Goal: Task Accomplishment & Management: Manage account settings

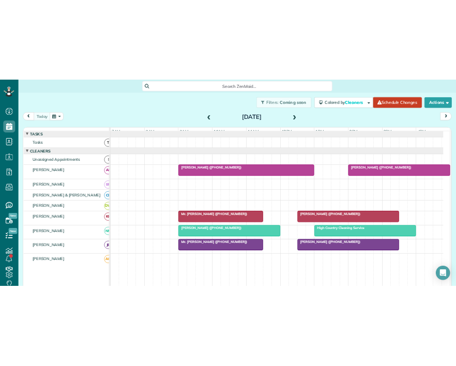
scroll to position [22, 0]
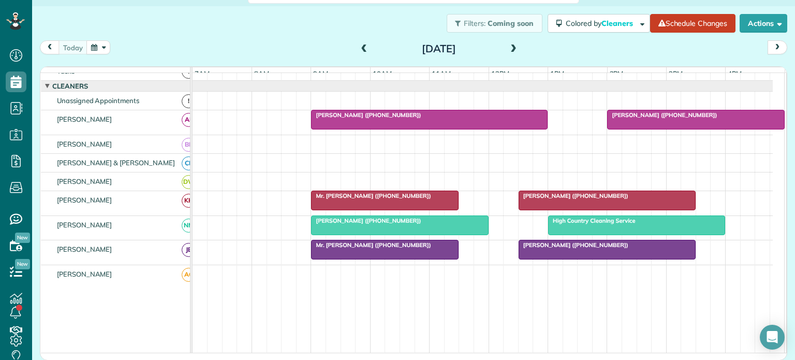
click at [124, 25] on div "Filters: Coming soon Colored by Cleaners Color by Cleaner Color by Team Color b…" at bounding box center [413, 23] width 763 height 34
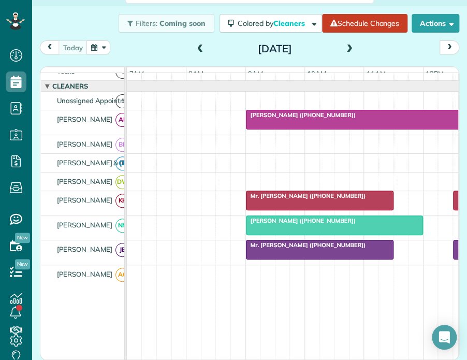
scroll to position [360, 32]
click at [345, 47] on span at bounding box center [348, 48] width 11 height 9
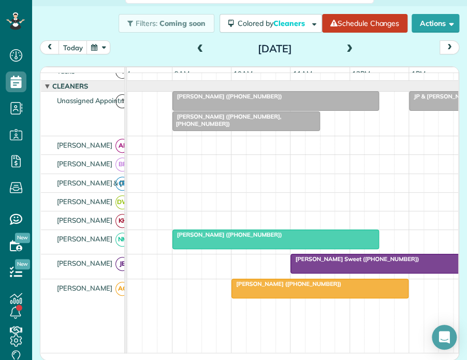
scroll to position [0, 0]
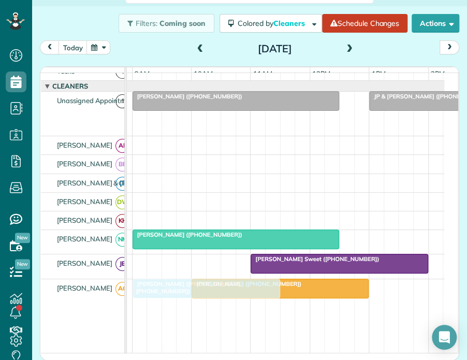
drag, startPoint x: 172, startPoint y: 123, endPoint x: 168, endPoint y: 285, distance: 162.0
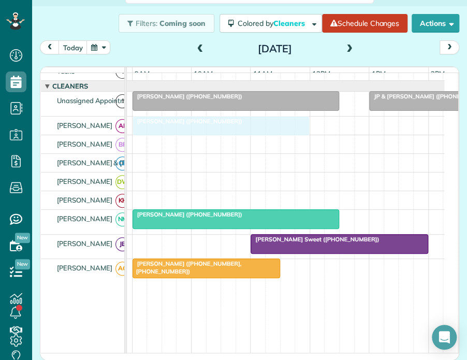
drag, startPoint x: 252, startPoint y: 292, endPoint x: 195, endPoint y: 137, distance: 165.8
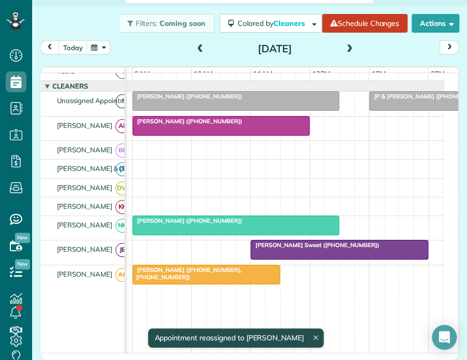
scroll to position [0, 138]
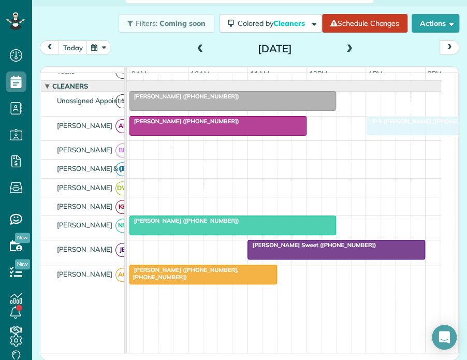
drag, startPoint x: 386, startPoint y: 107, endPoint x: 385, endPoint y: 125, distance: 17.6
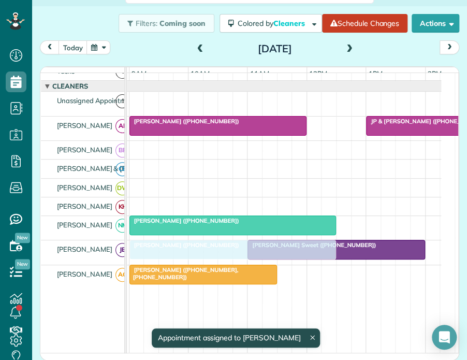
drag, startPoint x: 199, startPoint y: 104, endPoint x: 196, endPoint y: 244, distance: 140.2
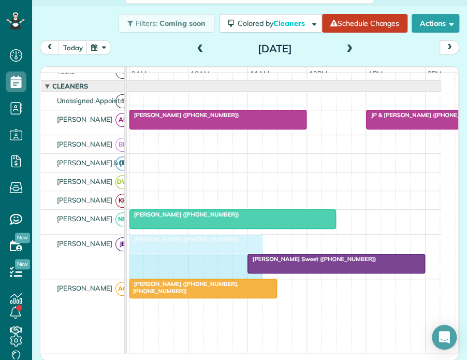
drag, startPoint x: 331, startPoint y: 243, endPoint x: 251, endPoint y: 234, distance: 80.1
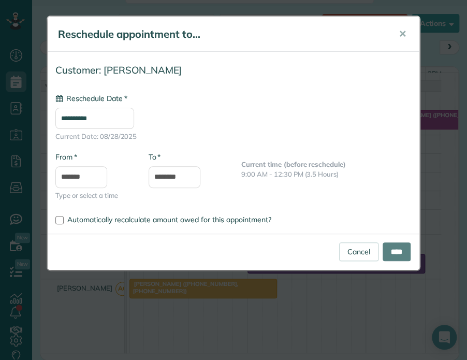
type input "**********"
drag, startPoint x: 386, startPoint y: 248, endPoint x: 381, endPoint y: 249, distance: 5.7
click at [386, 248] on input "****" at bounding box center [396, 251] width 28 height 19
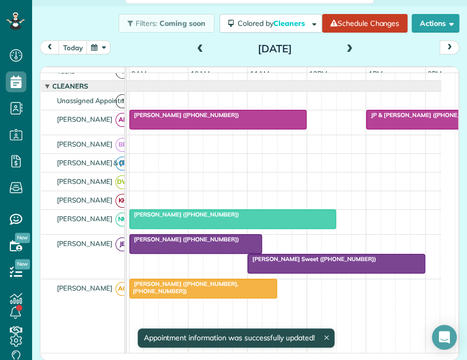
click at [155, 243] on span "Lea Watson (+18643604000)" at bounding box center [184, 238] width 111 height 7
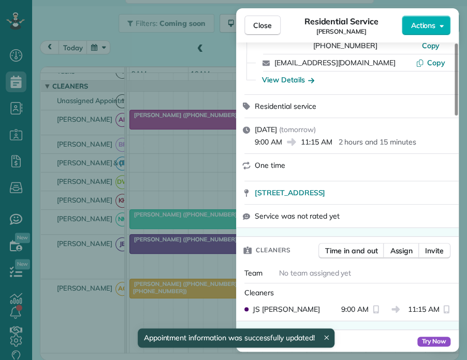
scroll to position [259, 0]
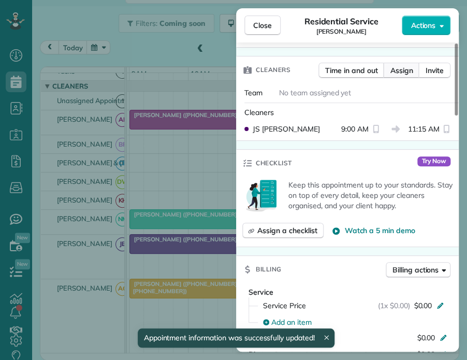
click at [396, 65] on span "Assign" at bounding box center [401, 70] width 23 height 10
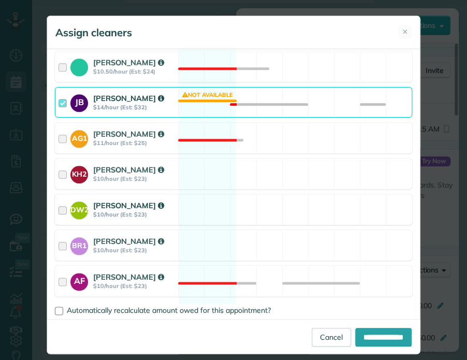
scroll to position [229, 0]
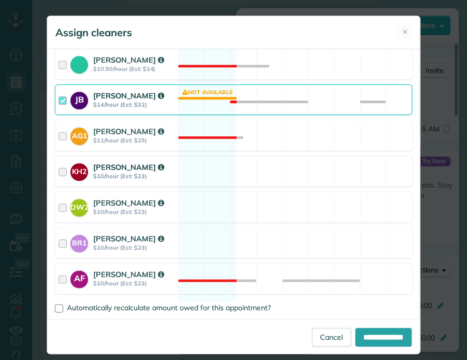
click at [61, 162] on div at bounding box center [64, 170] width 12 height 19
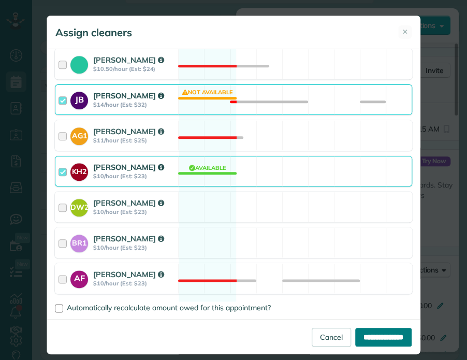
click at [371, 335] on input "**********" at bounding box center [383, 336] width 56 height 19
type input "**********"
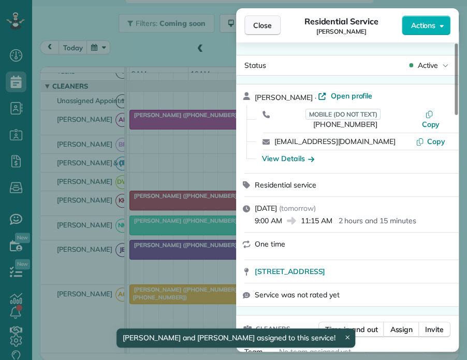
click at [257, 22] on span "Close" at bounding box center [262, 25] width 19 height 10
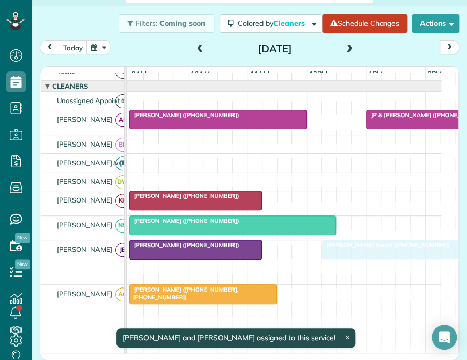
drag, startPoint x: 261, startPoint y: 271, endPoint x: 332, endPoint y: 256, distance: 72.4
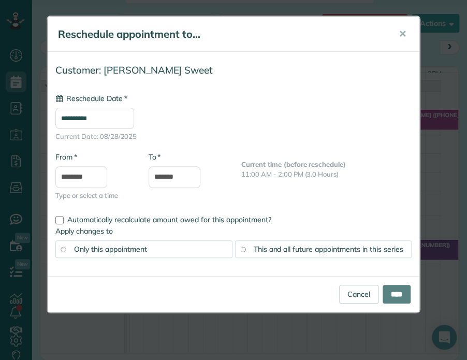
type input "**********"
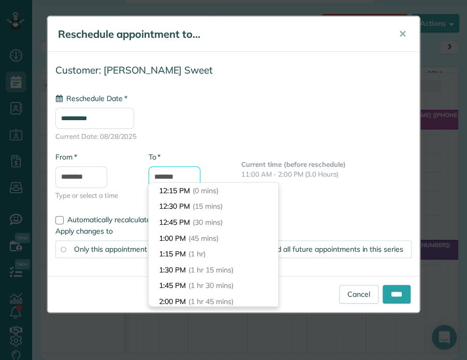
click at [165, 173] on input "*******" at bounding box center [174, 177] width 52 height 22
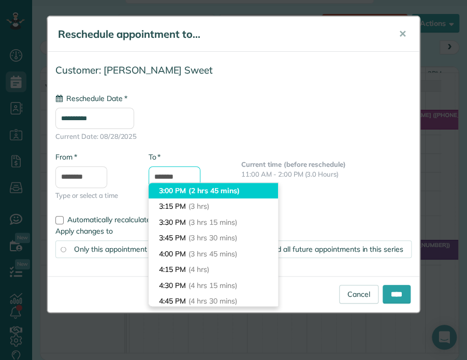
scroll to position [122, 0]
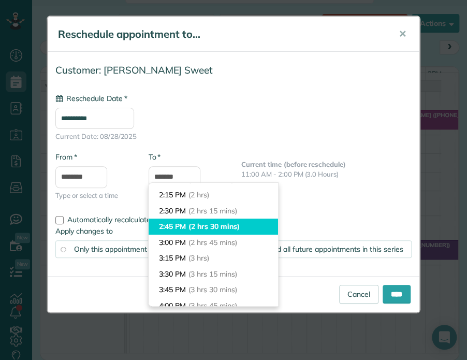
type input "*******"
click at [171, 223] on li "2:45 PM (2 hrs 30 mins)" at bounding box center [212, 226] width 129 height 16
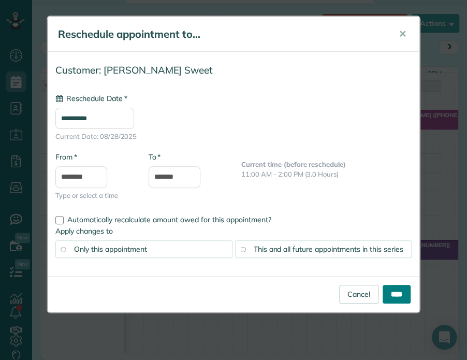
click at [394, 292] on input "****" at bounding box center [396, 294] width 28 height 19
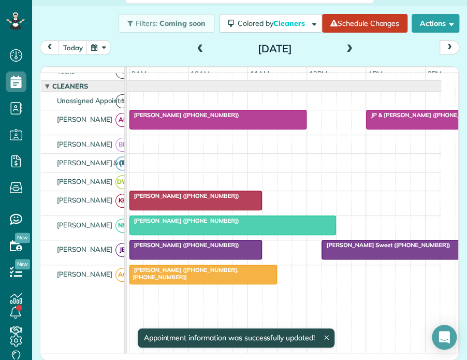
click at [341, 248] on span "Mrs. Bricca Sweet (+18289648406)" at bounding box center [385, 244] width 129 height 7
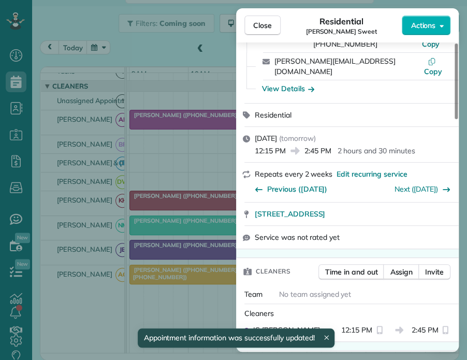
scroll to position [155, 0]
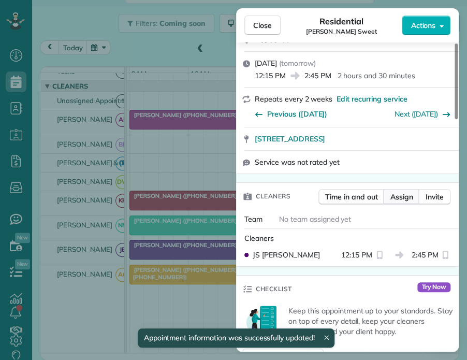
click at [400, 191] on span "Assign" at bounding box center [401, 196] width 23 height 10
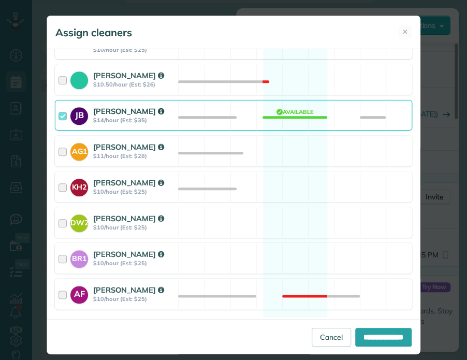
scroll to position [207, 0]
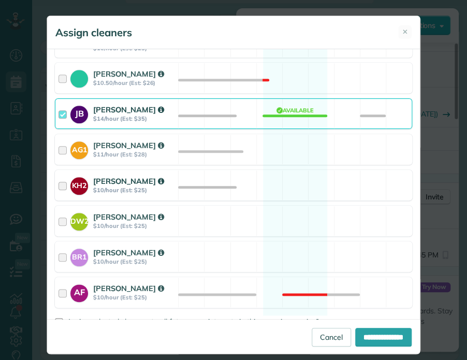
click at [62, 184] on div at bounding box center [64, 184] width 12 height 19
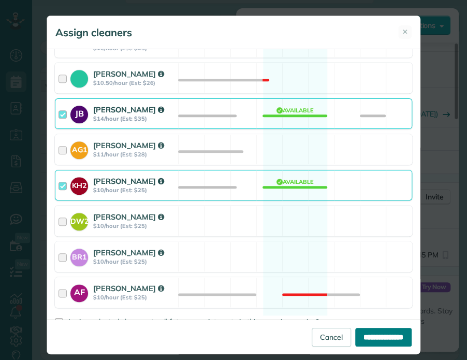
click at [366, 337] on input "**********" at bounding box center [383, 336] width 56 height 19
type input "**********"
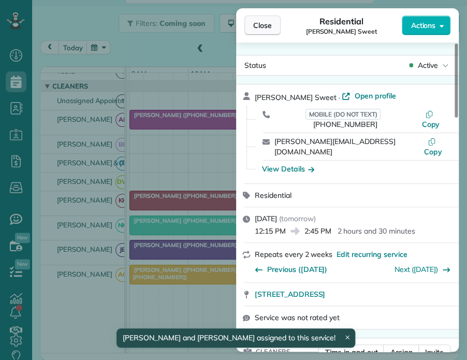
click at [258, 26] on span "Close" at bounding box center [262, 25] width 19 height 10
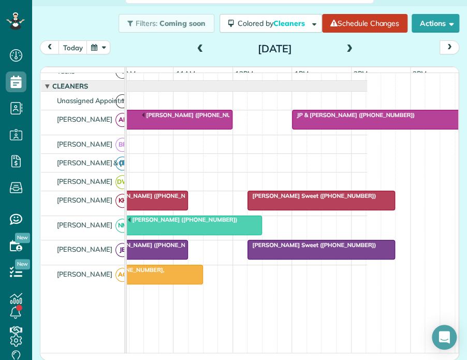
scroll to position [0, 259]
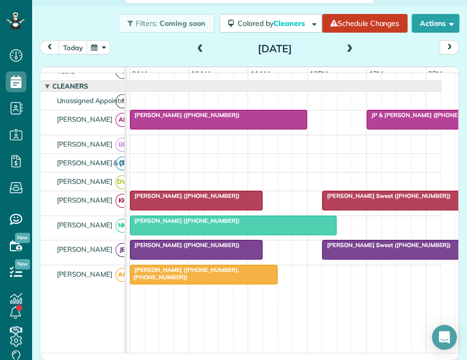
click at [195, 49] on span at bounding box center [200, 48] width 11 height 9
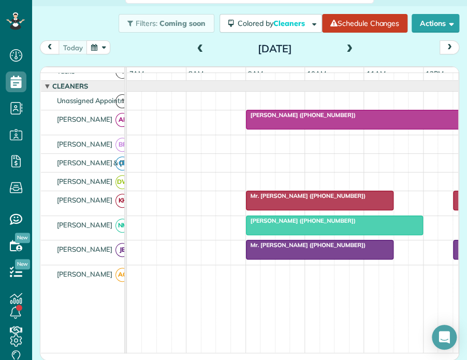
click at [271, 248] on span "Mr. Rob Howard (+18282170506)" at bounding box center [305, 244] width 121 height 7
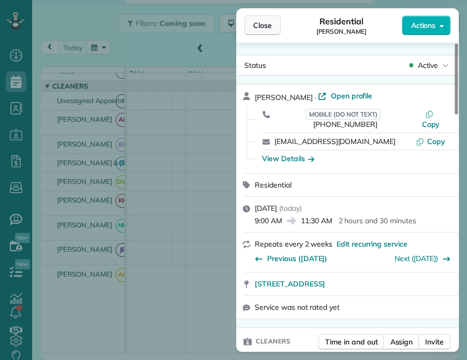
click at [259, 25] on span "Close" at bounding box center [262, 25] width 19 height 10
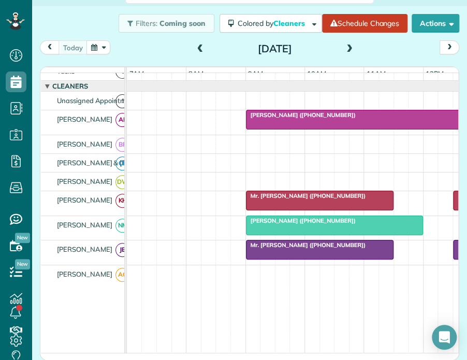
click at [303, 118] on span "Valerie Purcell (+18282924702)" at bounding box center [300, 114] width 111 height 7
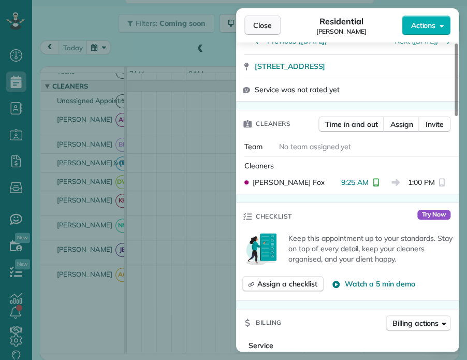
click at [258, 22] on span "Close" at bounding box center [262, 25] width 19 height 10
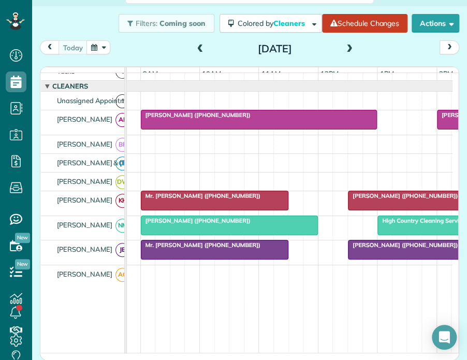
click at [343, 47] on span at bounding box center [348, 48] width 11 height 9
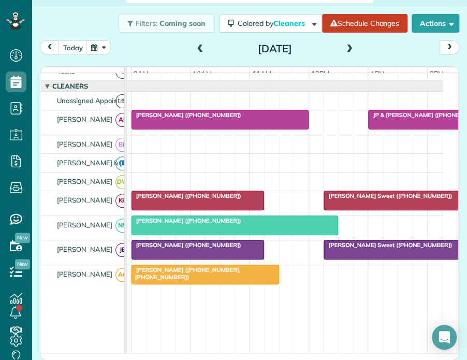
click at [103, 47] on button "button" at bounding box center [98, 47] width 24 height 14
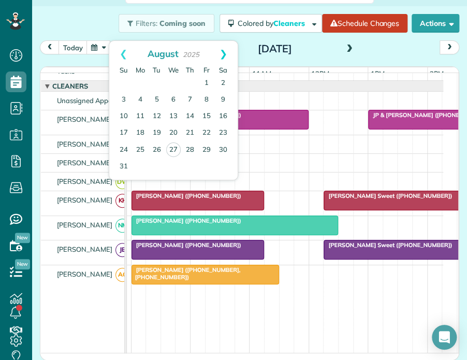
click at [227, 54] on link "Next" at bounding box center [223, 54] width 28 height 26
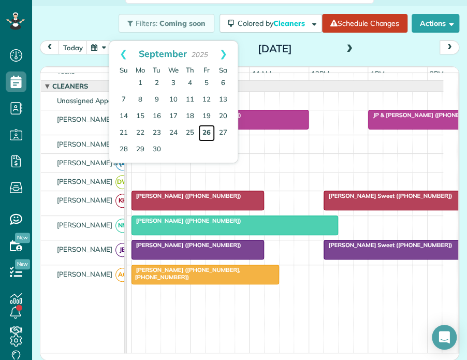
click at [207, 130] on link "26" at bounding box center [206, 133] width 17 height 17
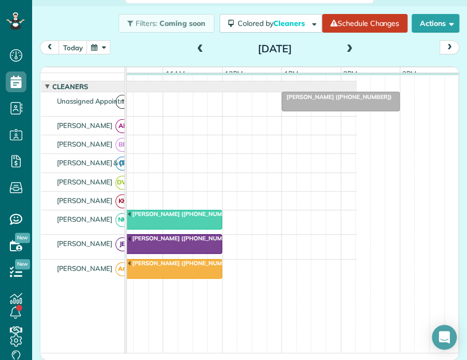
scroll to position [0, 106]
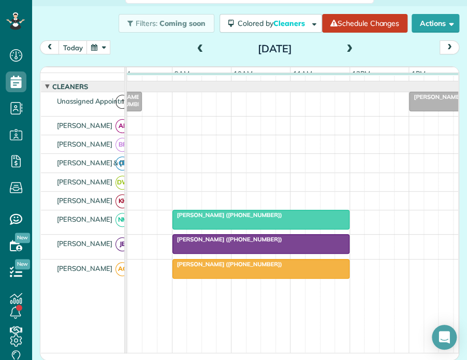
click at [105, 46] on button "button" at bounding box center [98, 47] width 24 height 14
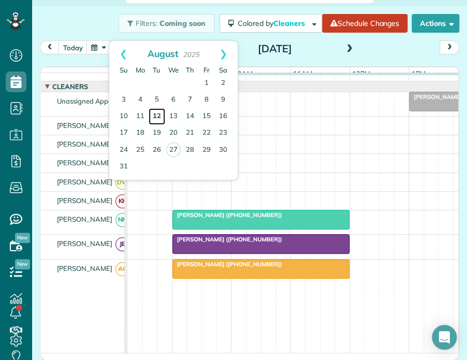
click at [157, 113] on link "12" at bounding box center [156, 116] width 17 height 17
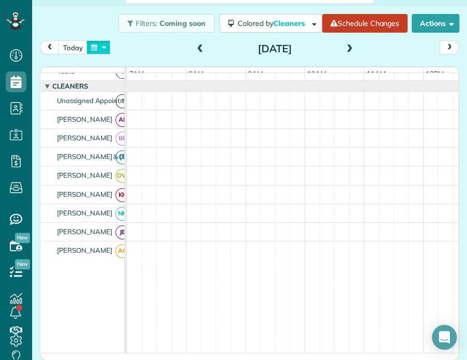
click at [106, 50] on button "button" at bounding box center [98, 47] width 24 height 14
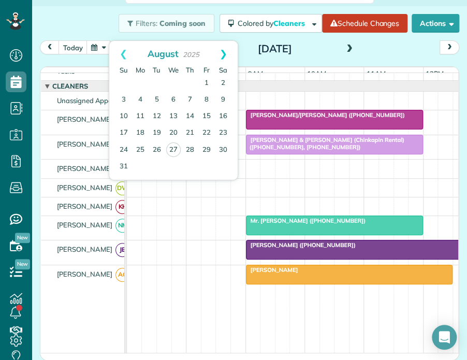
click at [226, 51] on link "Next" at bounding box center [223, 54] width 28 height 26
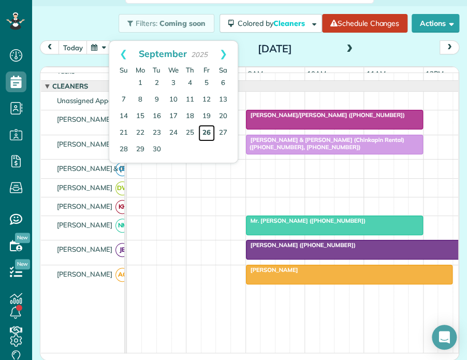
click at [207, 131] on link "26" at bounding box center [206, 133] width 17 height 17
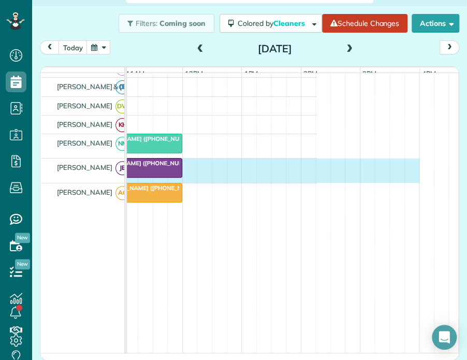
drag, startPoint x: 150, startPoint y: 186, endPoint x: 411, endPoint y: 191, distance: 260.8
click at [317, 191] on div "1 Celebration Dina Twigg (+18289641519) Alison Neely (+19196070563) Torre Hinna…" at bounding box center [101, 163] width 430 height 389
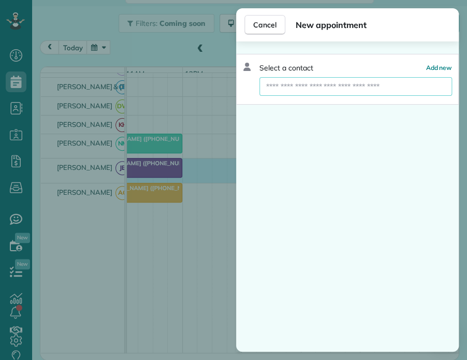
click at [333, 84] on input "text" at bounding box center [355, 86] width 192 height 19
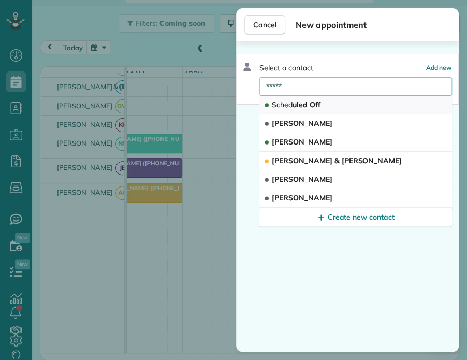
type input "*****"
click at [294, 101] on span "Sched uled Off" at bounding box center [296, 104] width 49 height 9
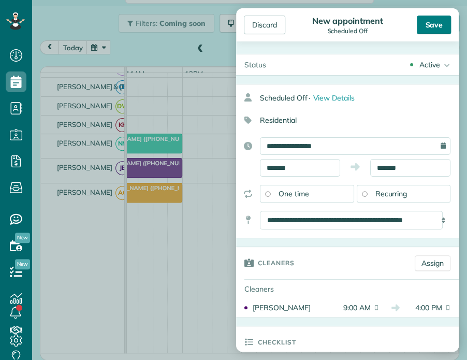
click at [432, 21] on div "Save" at bounding box center [433, 25] width 34 height 19
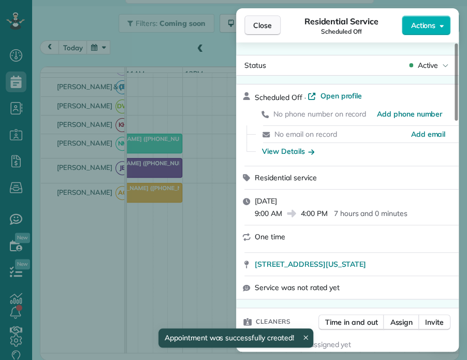
click at [262, 29] on span "Close" at bounding box center [262, 25] width 19 height 10
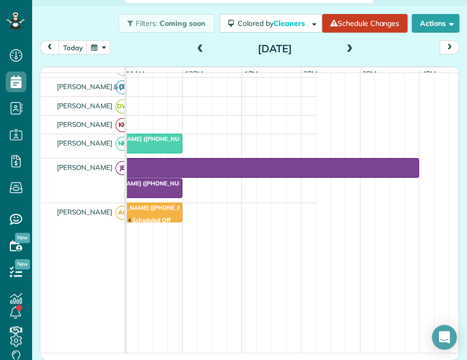
click at [345, 48] on span at bounding box center [348, 48] width 11 height 9
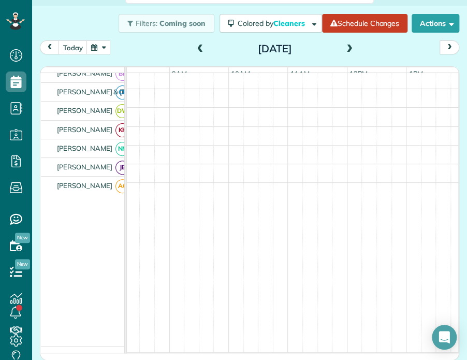
scroll to position [0, 96]
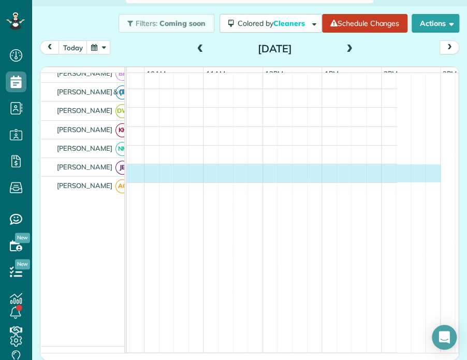
drag, startPoint x: 251, startPoint y: 173, endPoint x: 424, endPoint y: 183, distance: 173.5
click at [397, 183] on div at bounding box center [181, 173] width 430 height 360
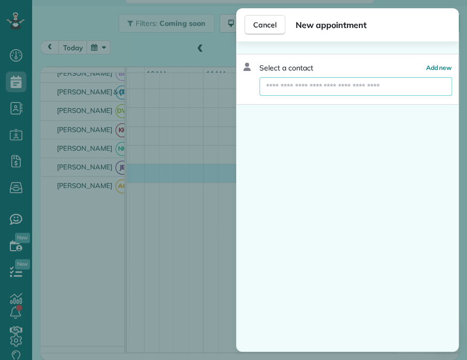
click at [313, 88] on input "text" at bounding box center [355, 86] width 192 height 19
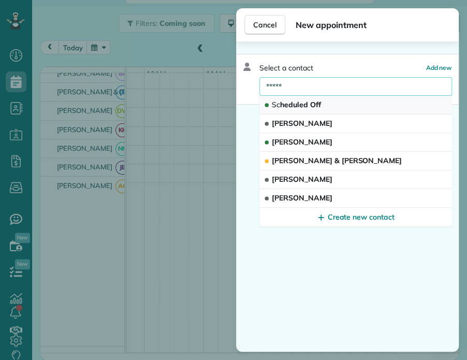
type input "*****"
click at [297, 103] on span "Sc heduled Off" at bounding box center [296, 104] width 49 height 9
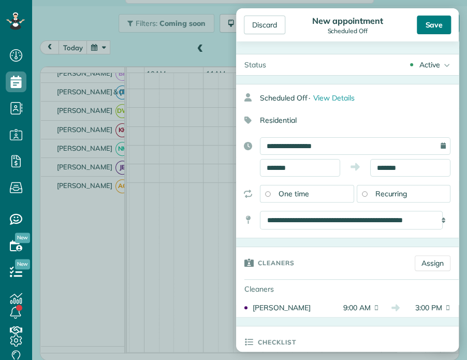
click at [431, 22] on div "Save" at bounding box center [433, 25] width 34 height 19
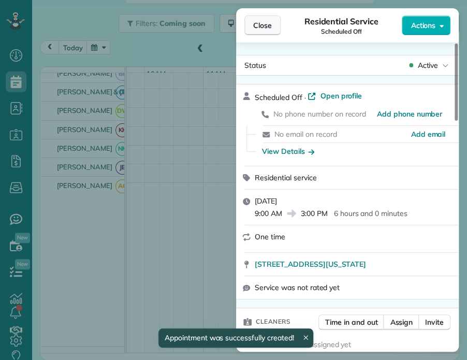
click at [264, 26] on span "Close" at bounding box center [262, 25] width 19 height 10
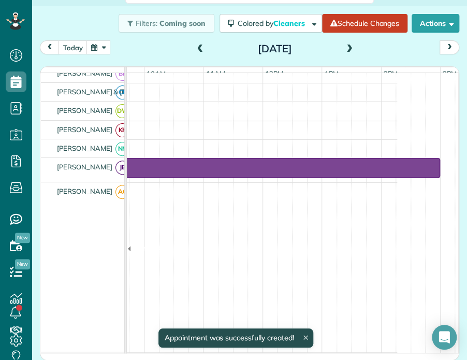
click at [348, 49] on span at bounding box center [348, 48] width 11 height 9
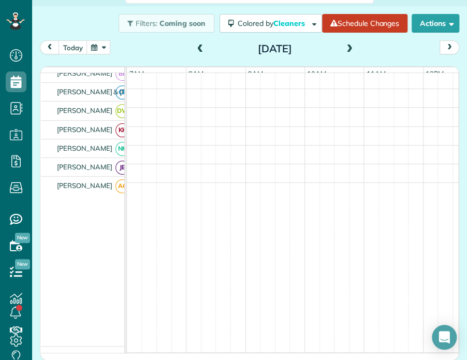
scroll to position [86, 17]
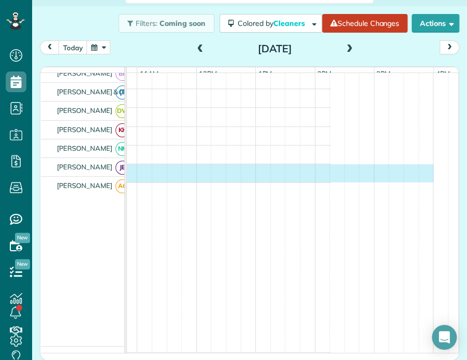
drag, startPoint x: 249, startPoint y: 167, endPoint x: 417, endPoint y: 177, distance: 168.4
click at [331, 177] on div at bounding box center [115, 173] width 430 height 18
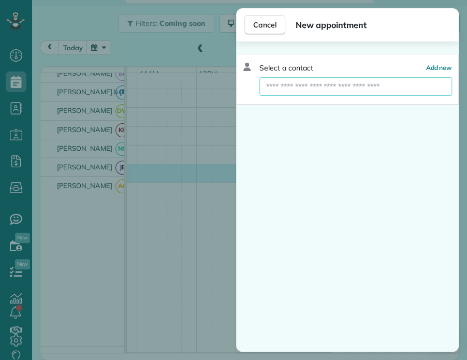
click at [297, 86] on input "text" at bounding box center [355, 86] width 192 height 19
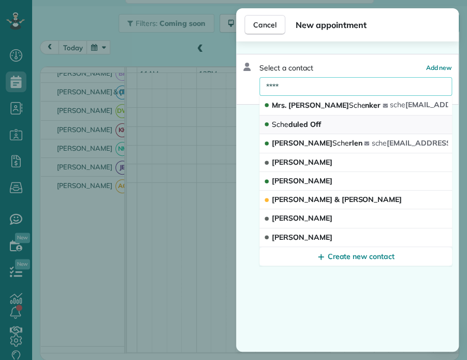
type input "****"
click at [294, 123] on span "Sche duled Off" at bounding box center [296, 123] width 49 height 9
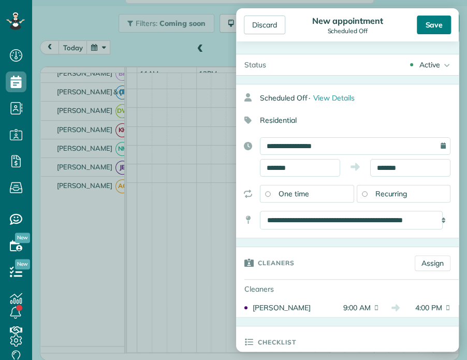
click at [432, 22] on div "Save" at bounding box center [433, 25] width 34 height 19
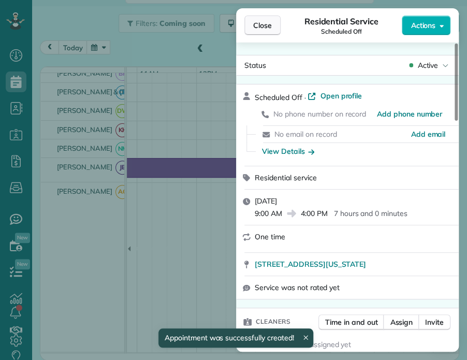
click at [262, 25] on span "Close" at bounding box center [262, 25] width 19 height 10
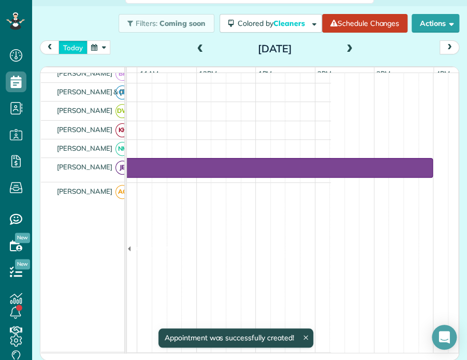
click at [70, 47] on button "today" at bounding box center [72, 47] width 29 height 14
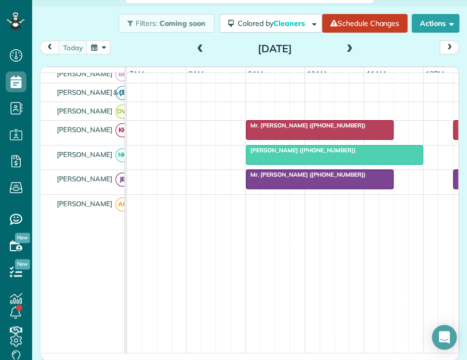
click at [345, 48] on span at bounding box center [348, 48] width 11 height 9
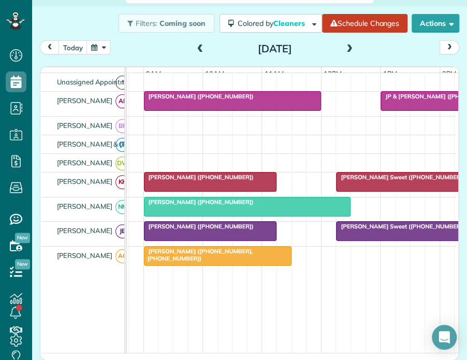
click at [343, 47] on span at bounding box center [348, 48] width 11 height 9
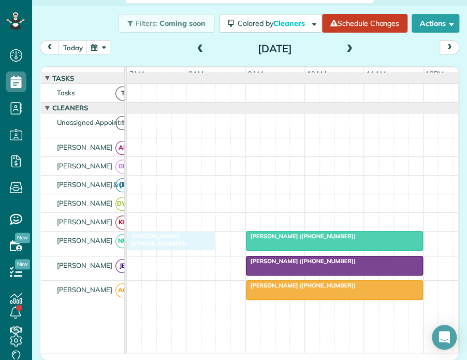
drag, startPoint x: 157, startPoint y: 128, endPoint x: 151, endPoint y: 246, distance: 117.6
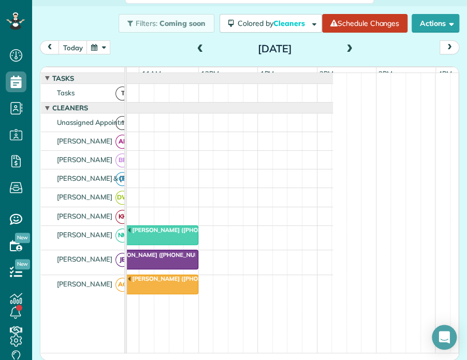
scroll to position [0, 236]
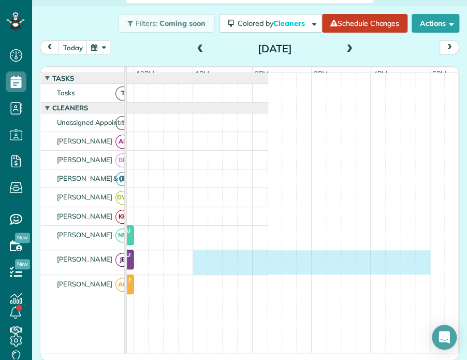
drag, startPoint x: 198, startPoint y: 260, endPoint x: 414, endPoint y: 281, distance: 217.3
click at [268, 281] on div "Torre Hinnant (+18287291939) Alison Neely (+19196070563) Julia Courtney (+18287…" at bounding box center [53, 261] width 430 height 377
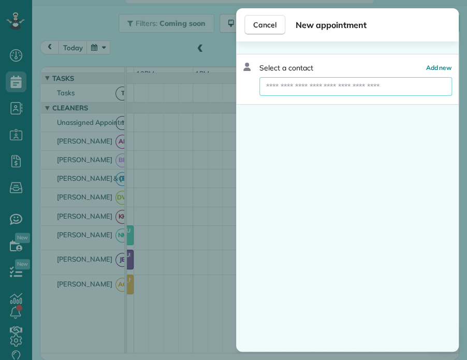
click at [312, 82] on input "text" at bounding box center [355, 86] width 192 height 19
click at [265, 22] on span "Cancel" at bounding box center [264, 25] width 23 height 10
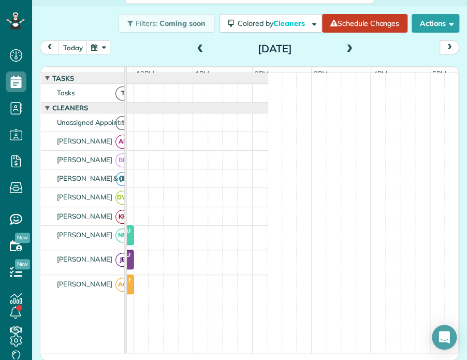
click at [102, 44] on button "button" at bounding box center [98, 47] width 24 height 14
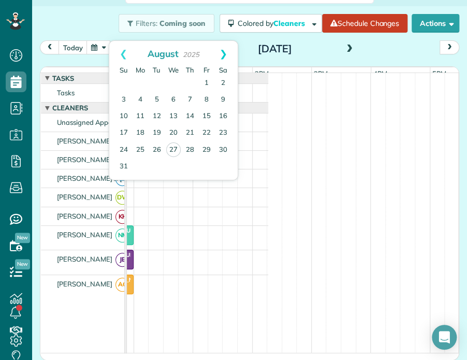
click at [223, 51] on link "Next" at bounding box center [223, 54] width 28 height 26
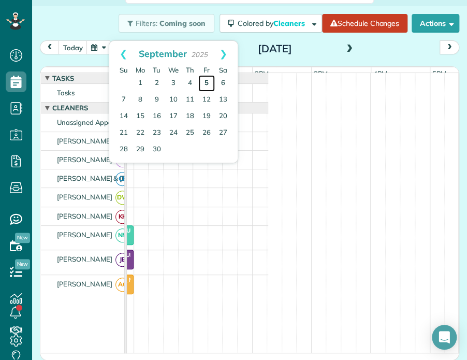
click at [206, 82] on link "5" at bounding box center [206, 83] width 17 height 17
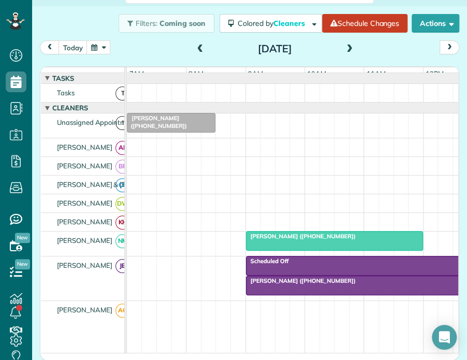
click at [259, 293] on div at bounding box center [363, 285] width 235 height 19
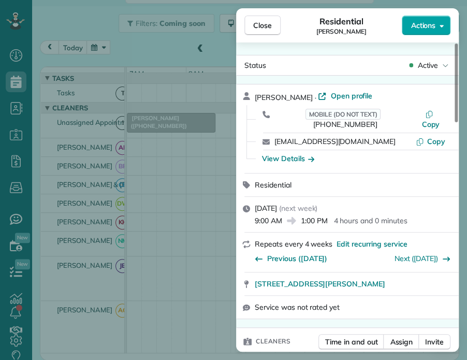
click at [414, 22] on span "Actions" at bounding box center [422, 25] width 25 height 10
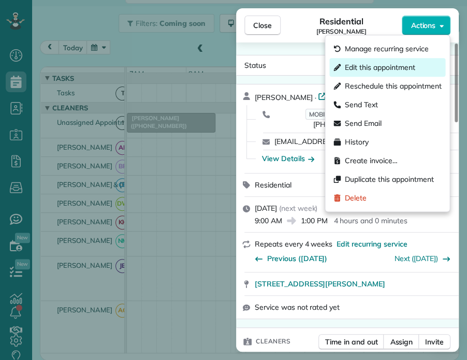
click at [367, 66] on span "Edit this appointment" at bounding box center [380, 67] width 70 height 10
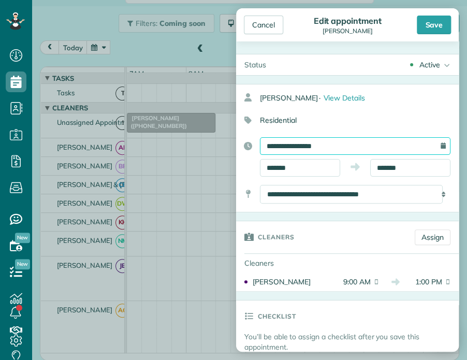
click at [291, 144] on input "**********" at bounding box center [355, 146] width 190 height 18
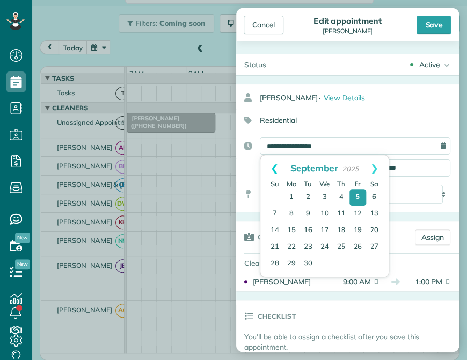
click at [273, 165] on link "Prev" at bounding box center [274, 168] width 28 height 26
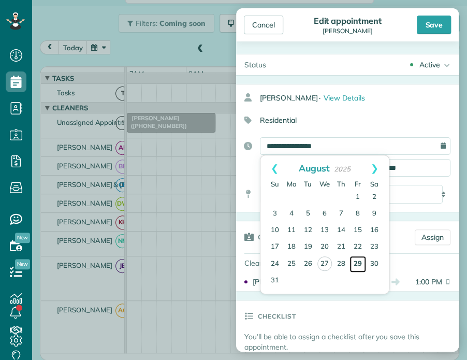
click at [356, 260] on link "29" at bounding box center [357, 264] width 17 height 17
type input "**********"
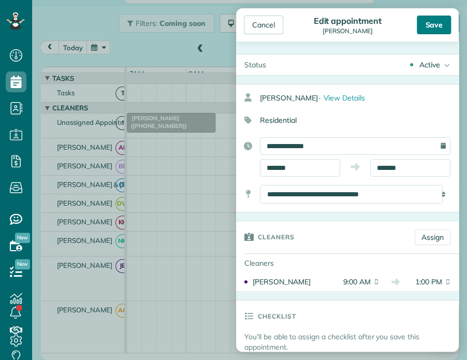
click at [436, 26] on div "Save" at bounding box center [433, 25] width 34 height 19
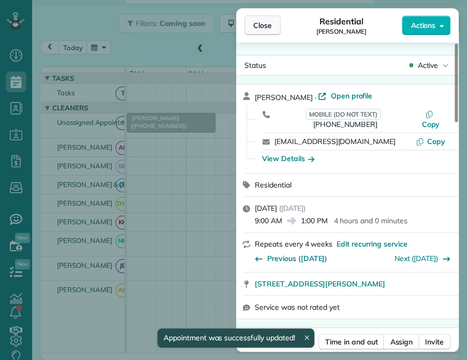
click at [253, 23] on span "Close" at bounding box center [262, 25] width 19 height 10
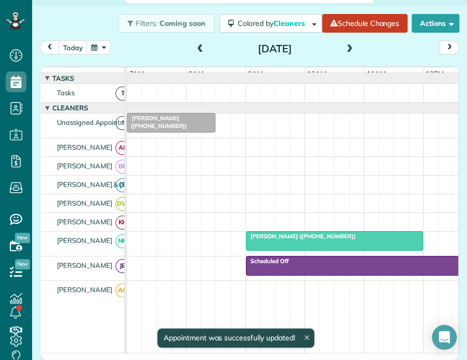
click at [103, 47] on button "button" at bounding box center [98, 47] width 24 height 14
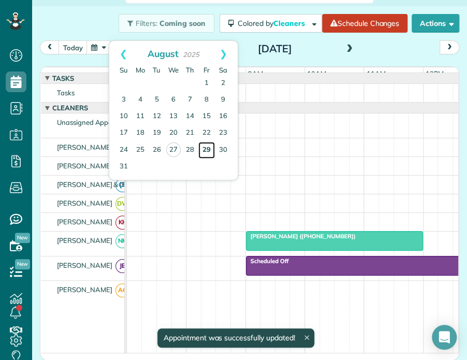
click at [203, 146] on link "29" at bounding box center [206, 150] width 17 height 17
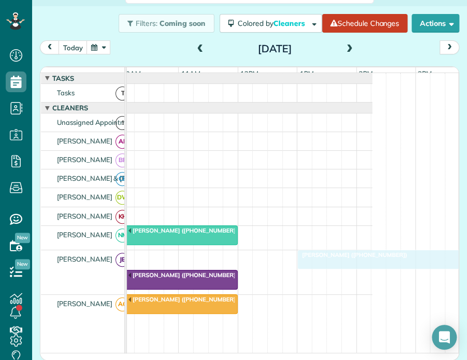
drag, startPoint x: 163, startPoint y: 264, endPoint x: 397, endPoint y: 283, distance: 234.6
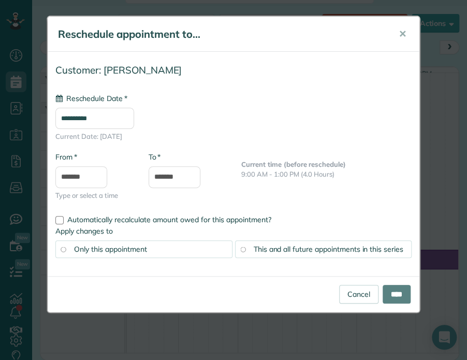
type input "**********"
click at [398, 292] on input "****" at bounding box center [396, 294] width 28 height 19
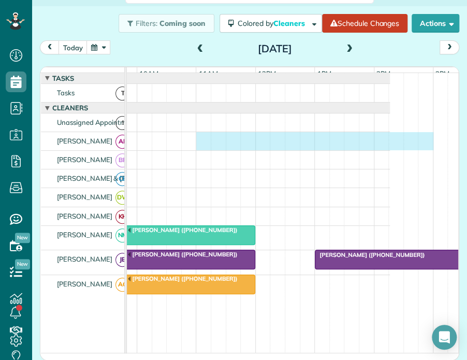
scroll to position [0, 173]
drag, startPoint x: 265, startPoint y: 144, endPoint x: 431, endPoint y: 147, distance: 166.6
click at [384, 147] on div at bounding box center [168, 141] width 430 height 18
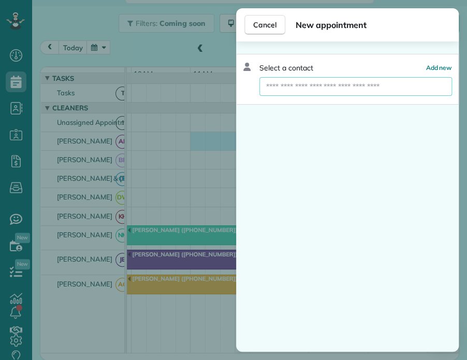
click at [304, 88] on input "text" at bounding box center [355, 86] width 192 height 19
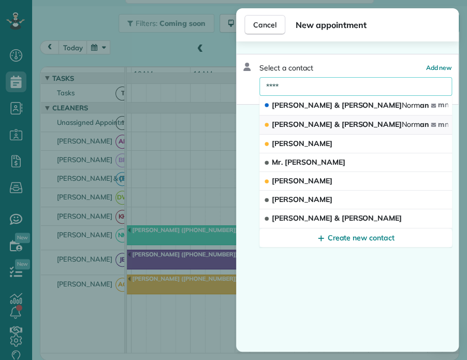
type input "****"
click at [296, 127] on span "Joe & Melissa Norm an" at bounding box center [350, 123] width 157 height 9
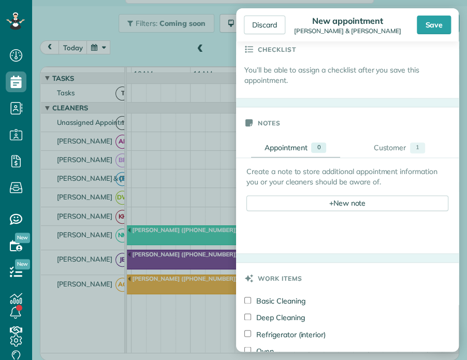
scroll to position [310, 0]
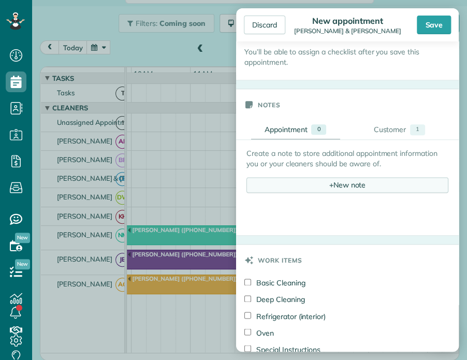
click at [336, 185] on div "+ New note" at bounding box center [347, 185] width 202 height 16
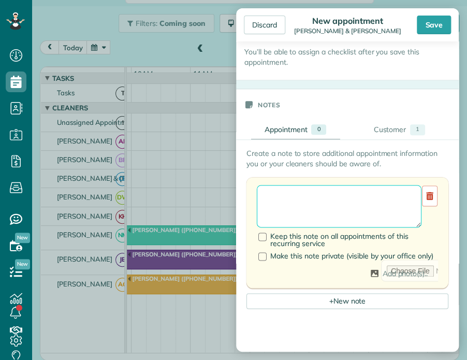
click at [291, 197] on textarea at bounding box center [339, 206] width 165 height 42
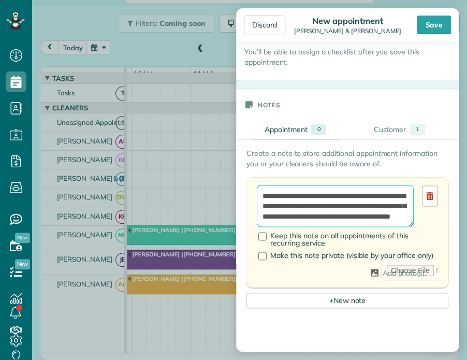
scroll to position [14, 0]
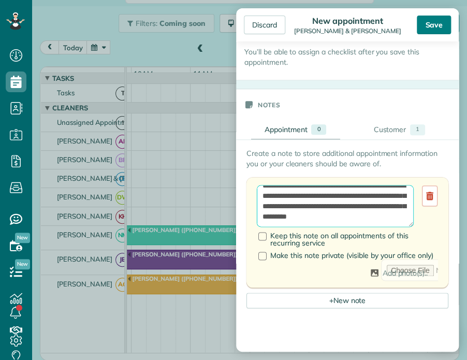
type textarea "**********"
click at [431, 24] on div "Save" at bounding box center [433, 25] width 34 height 19
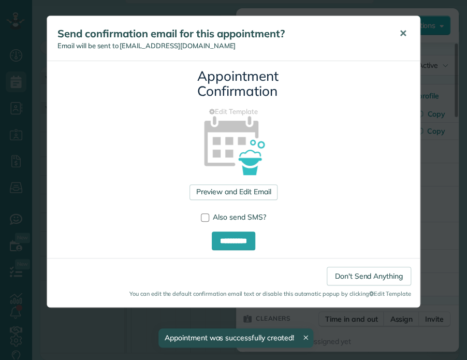
click at [401, 30] on span "✕" at bounding box center [403, 33] width 8 height 12
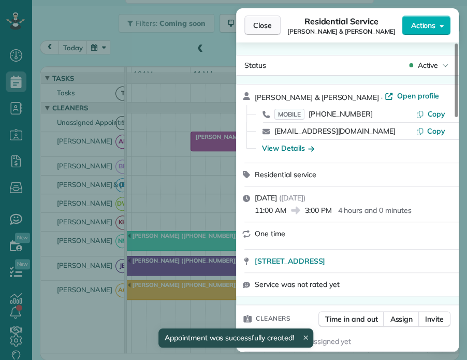
click at [257, 27] on span "Close" at bounding box center [262, 25] width 19 height 10
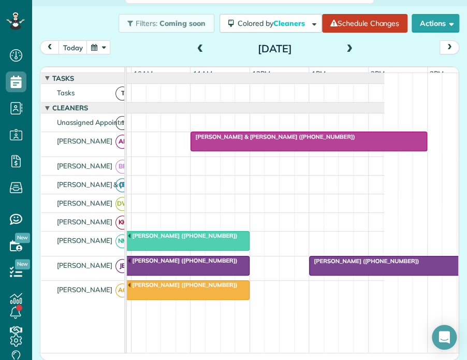
scroll to position [52, 0]
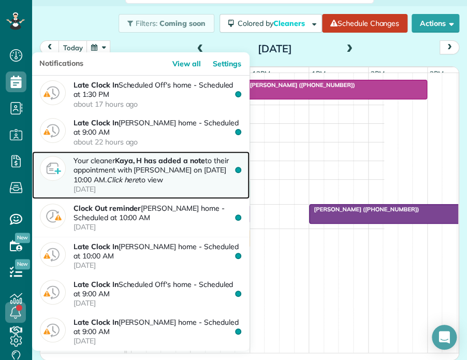
click at [139, 181] on em "Click here" at bounding box center [123, 179] width 33 height 9
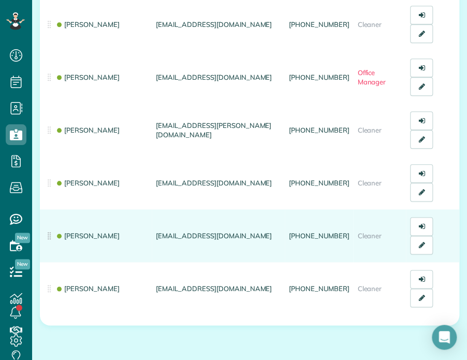
scroll to position [259, 0]
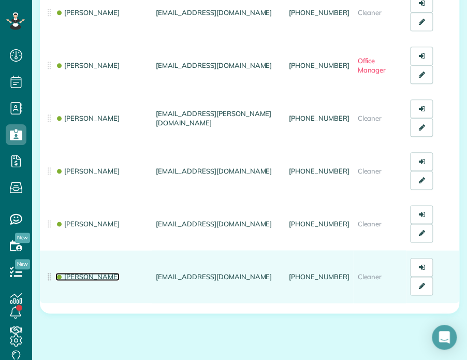
click at [84, 273] on link "[PERSON_NAME]" at bounding box center [87, 276] width 64 height 8
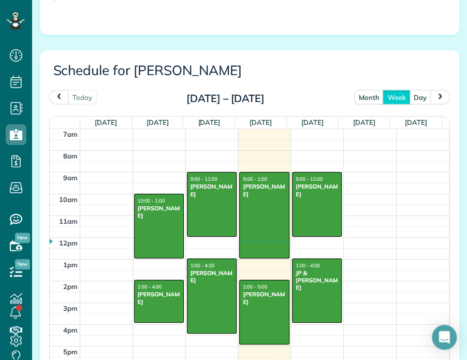
scroll to position [621, 0]
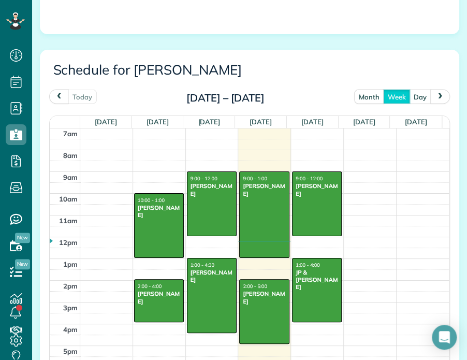
click at [362, 93] on button "month" at bounding box center [369, 96] width 30 height 14
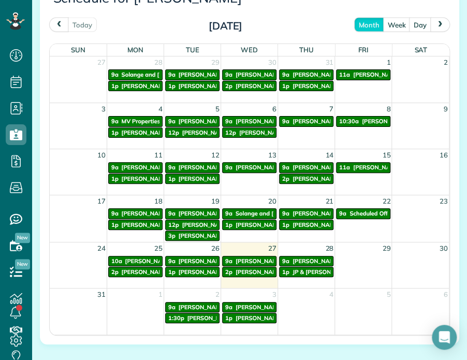
scroll to position [724, 0]
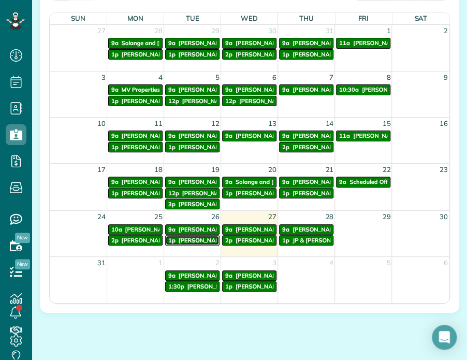
click at [191, 236] on span "Mrs. Michelle Schenker" at bounding box center [202, 239] width 48 height 7
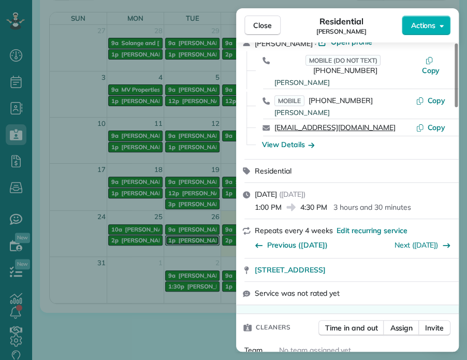
scroll to position [155, 0]
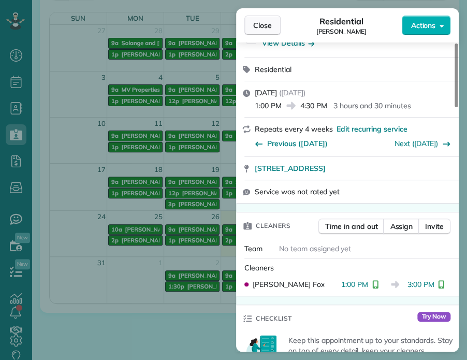
click at [262, 24] on span "Close" at bounding box center [262, 25] width 19 height 10
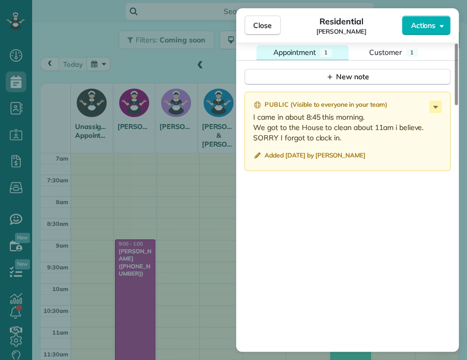
scroll to position [934, 0]
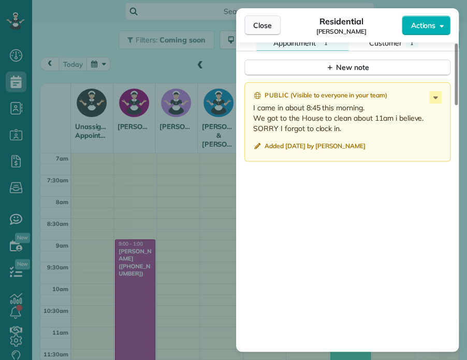
click at [263, 25] on span "Close" at bounding box center [262, 25] width 19 height 10
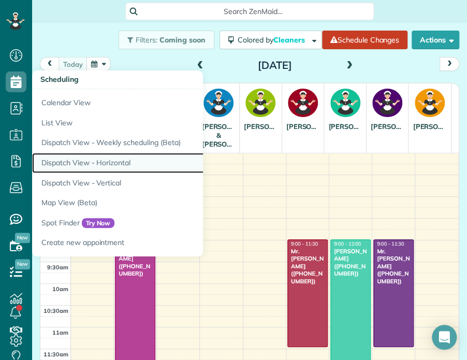
click at [74, 161] on link "Dispatch View - Horizontal" at bounding box center [161, 163] width 259 height 20
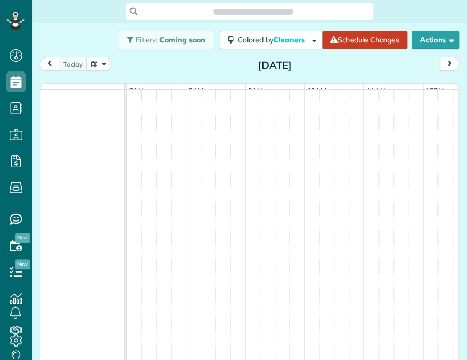
scroll to position [5, 5]
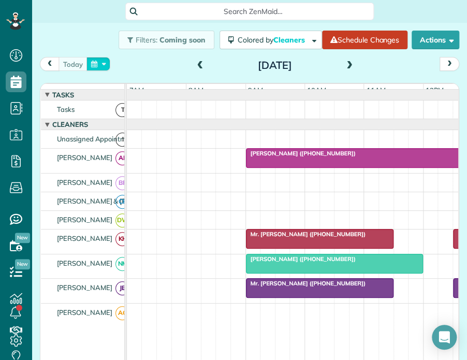
click at [103, 64] on button "button" at bounding box center [98, 64] width 24 height 14
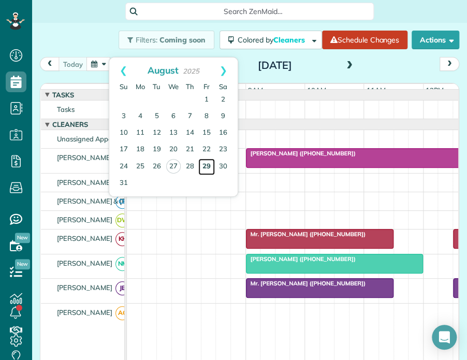
click at [208, 165] on link "29" at bounding box center [206, 166] width 17 height 17
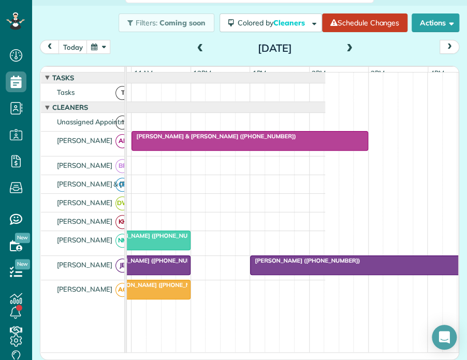
scroll to position [0, 0]
click at [197, 44] on span at bounding box center [200, 48] width 11 height 9
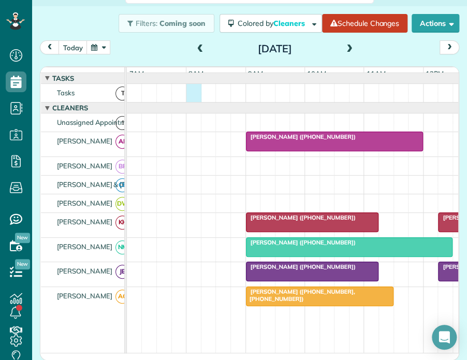
click at [191, 97] on div at bounding box center [342, 93] width 430 height 18
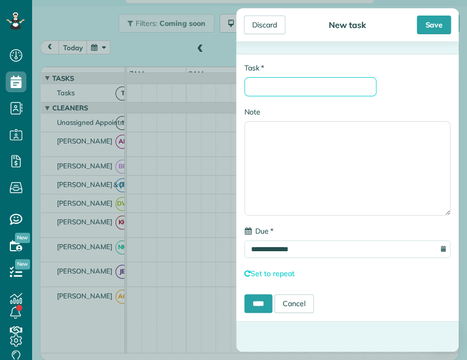
click at [294, 87] on input "* Task" at bounding box center [310, 86] width 132 height 19
type input "**********"
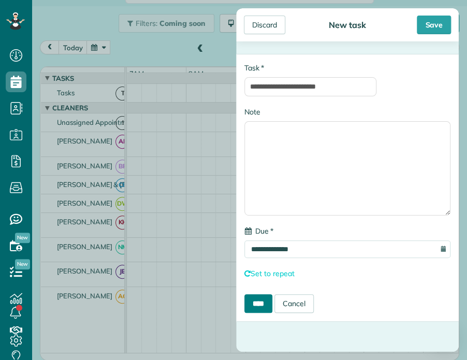
click at [255, 302] on input "****" at bounding box center [258, 303] width 28 height 19
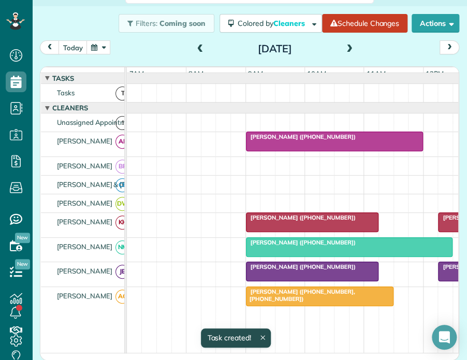
scroll to position [11, 0]
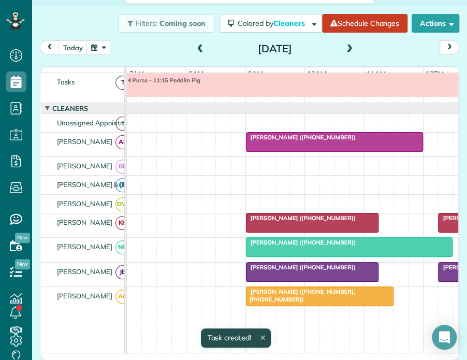
click at [343, 47] on span at bounding box center [348, 48] width 11 height 9
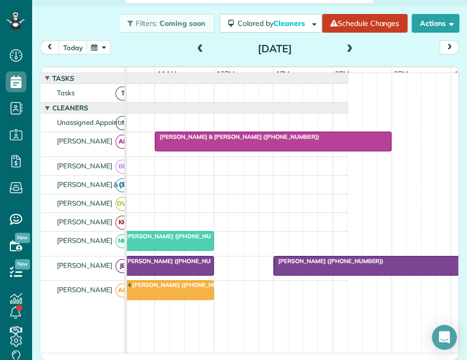
scroll to position [0, 215]
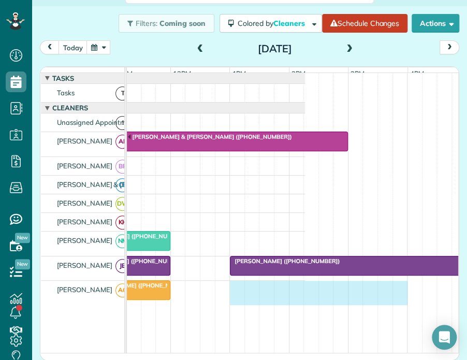
drag, startPoint x: 233, startPoint y: 291, endPoint x: 395, endPoint y: 311, distance: 163.7
click at [305, 311] on div "Joe & Melissa Norman (+19105202005) Torre Hinnant (+18287291939) Alison Neely (…" at bounding box center [89, 264] width 430 height 383
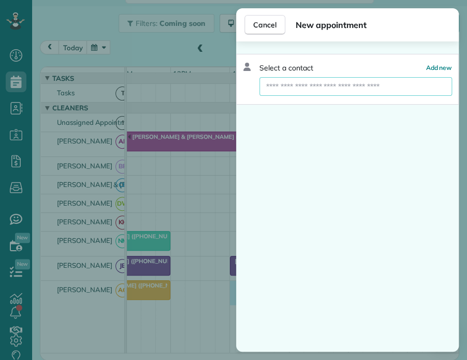
click at [305, 83] on input "text" at bounding box center [355, 86] width 192 height 19
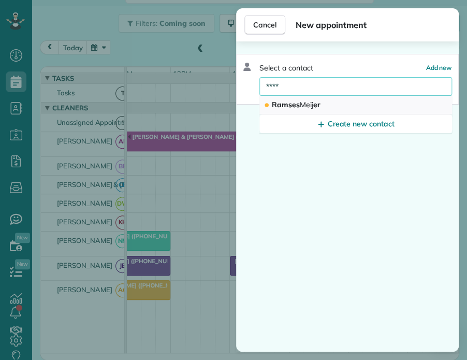
type input "****"
click at [300, 107] on span "Meij" at bounding box center [306, 104] width 13 height 9
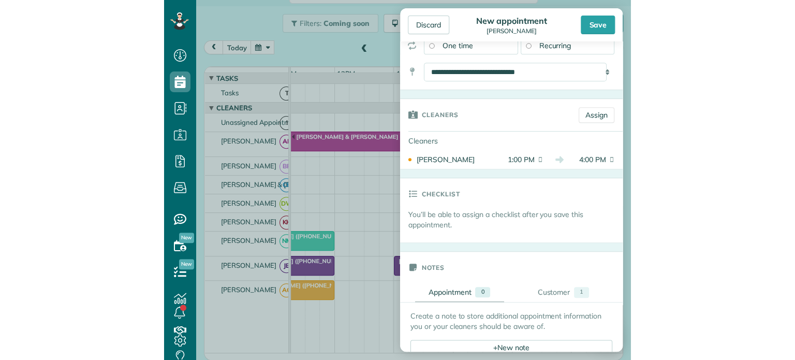
scroll to position [155, 0]
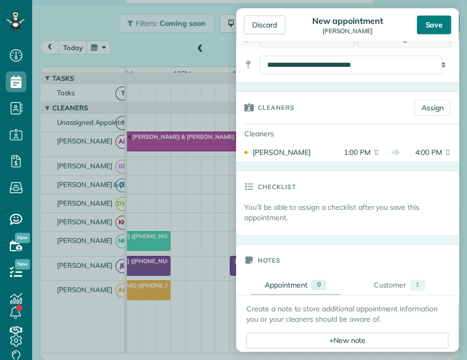
click at [435, 25] on div "Save" at bounding box center [433, 25] width 34 height 19
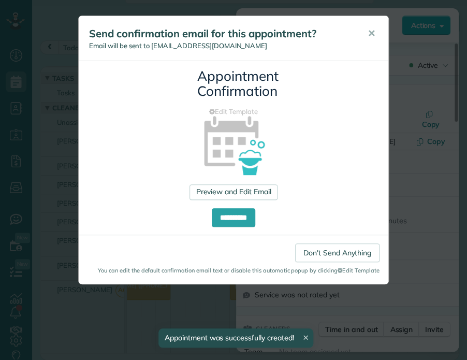
click at [371, 32] on span "✕" at bounding box center [371, 33] width 8 height 12
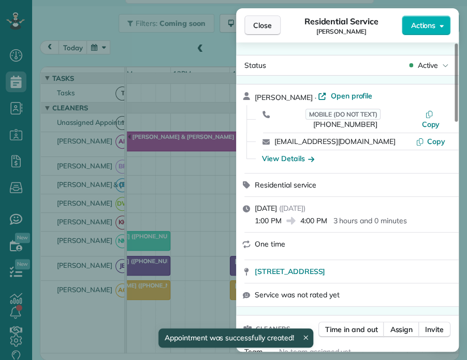
click at [259, 26] on span "Close" at bounding box center [262, 25] width 19 height 10
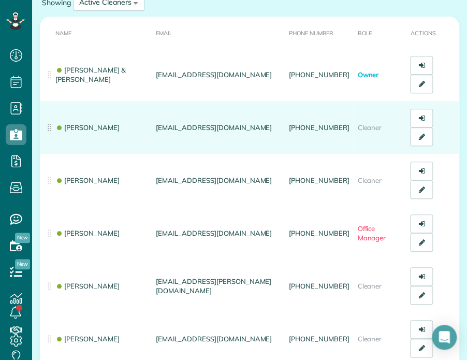
scroll to position [81, 0]
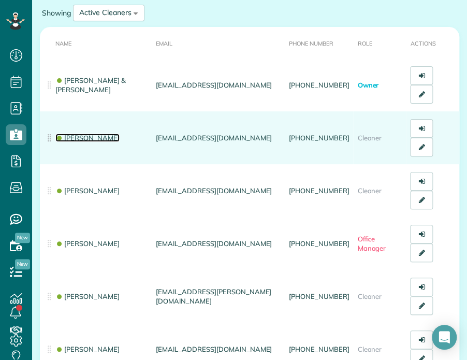
click at [79, 138] on link "[PERSON_NAME]" at bounding box center [87, 137] width 64 height 8
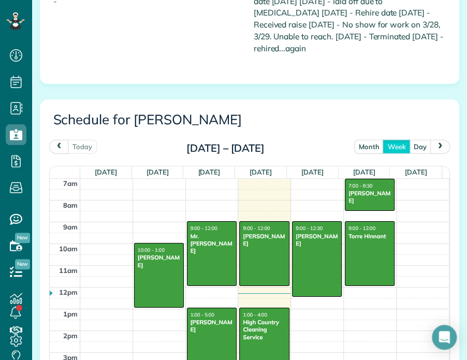
scroll to position [672, 0]
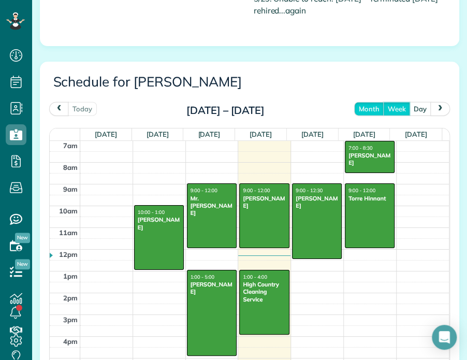
click at [358, 103] on button "month" at bounding box center [369, 109] width 30 height 14
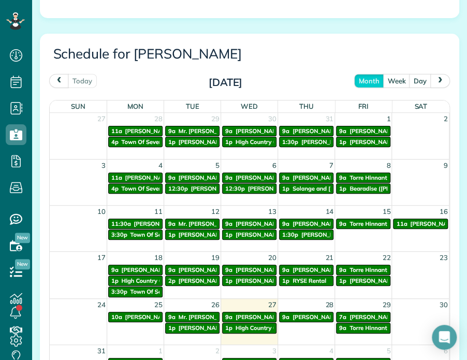
scroll to position [776, 0]
